Goal: Communication & Community: Connect with others

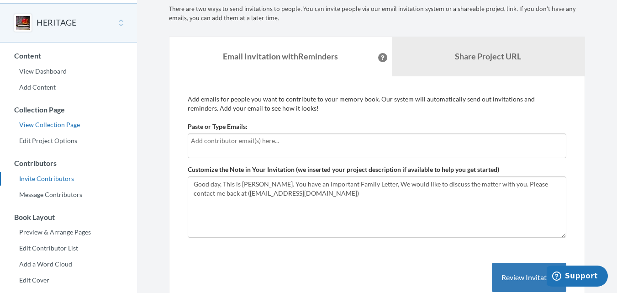
scroll to position [32, 0]
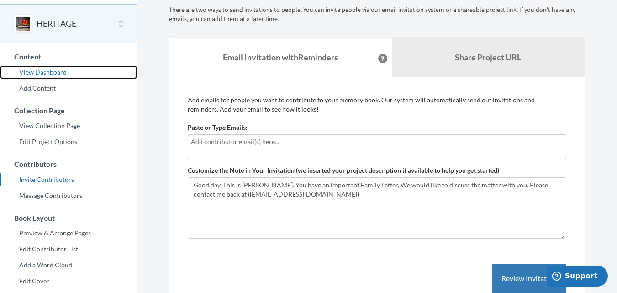
click at [56, 68] on link "View Dashboard" at bounding box center [68, 72] width 137 height 14
click at [48, 70] on link "View Dashboard" at bounding box center [68, 72] width 137 height 14
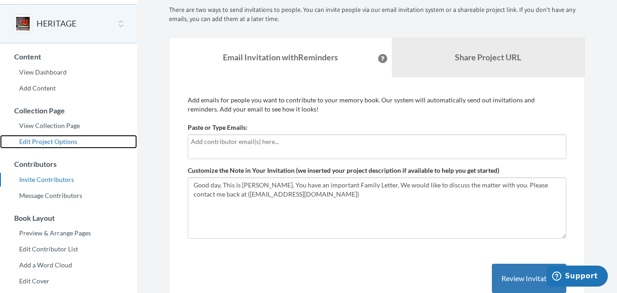
click at [57, 144] on link "Edit Project Options" at bounding box center [68, 142] width 137 height 14
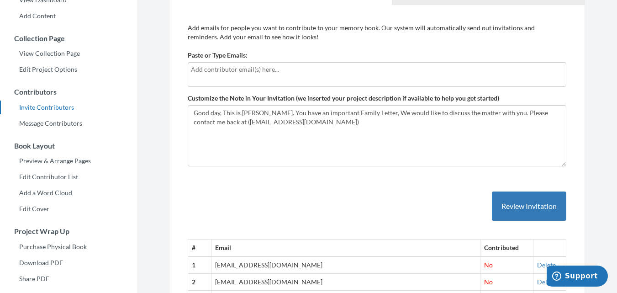
scroll to position [100, 0]
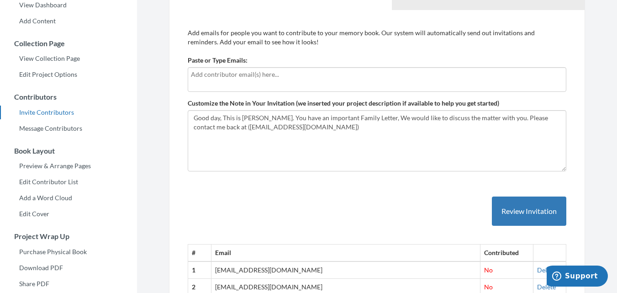
click at [282, 83] on div at bounding box center [377, 79] width 379 height 25
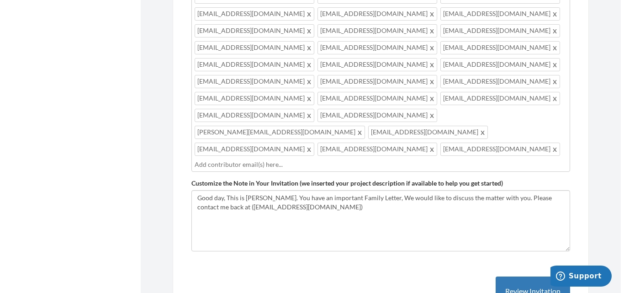
scroll to position [635, 0]
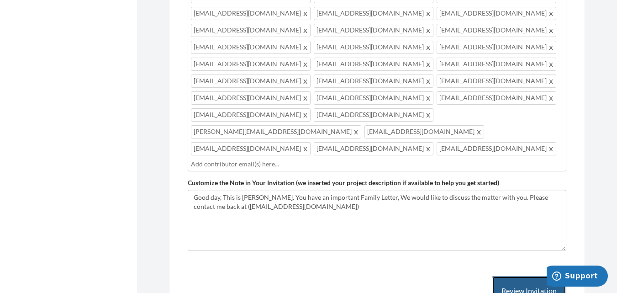
click at [518, 276] on button "Review Invitation" at bounding box center [529, 291] width 74 height 30
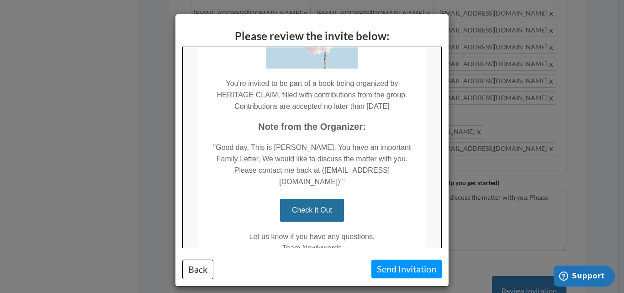
scroll to position [170, 0]
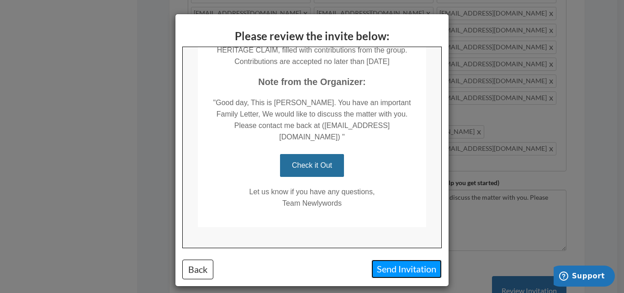
click at [395, 265] on button "Send Invitation" at bounding box center [406, 268] width 70 height 19
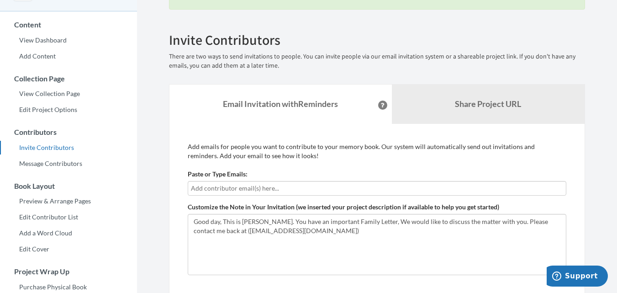
scroll to position [76, 0]
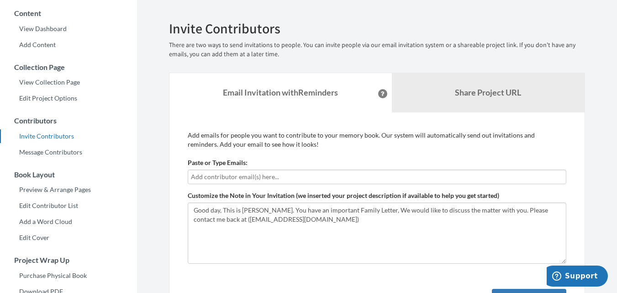
click at [308, 174] on input "text" at bounding box center [377, 177] width 372 height 10
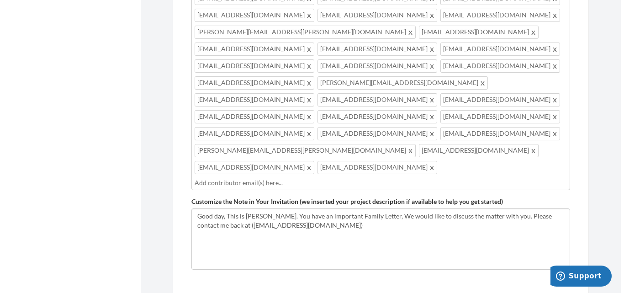
scroll to position [677, 0]
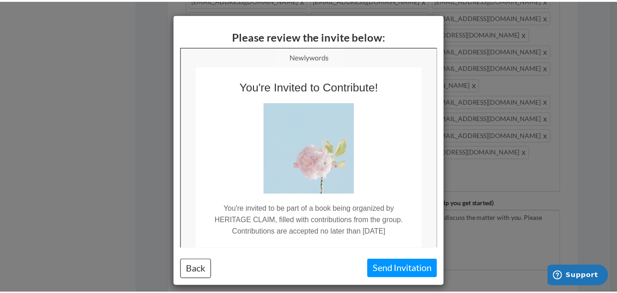
scroll to position [0, 0]
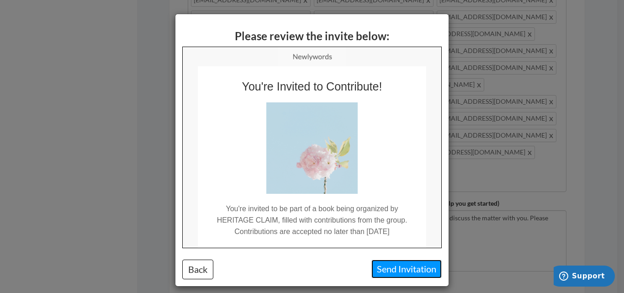
click at [372, 274] on button "Send Invitation" at bounding box center [406, 268] width 70 height 19
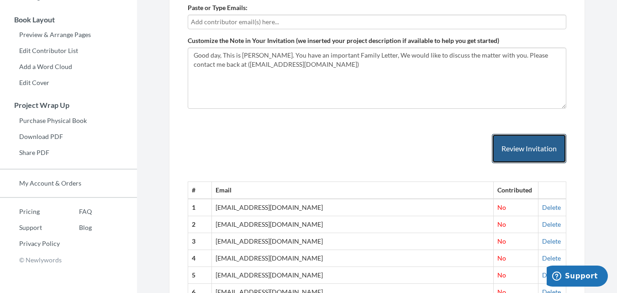
scroll to position [231, 0]
